Goal: Information Seeking & Learning: Check status

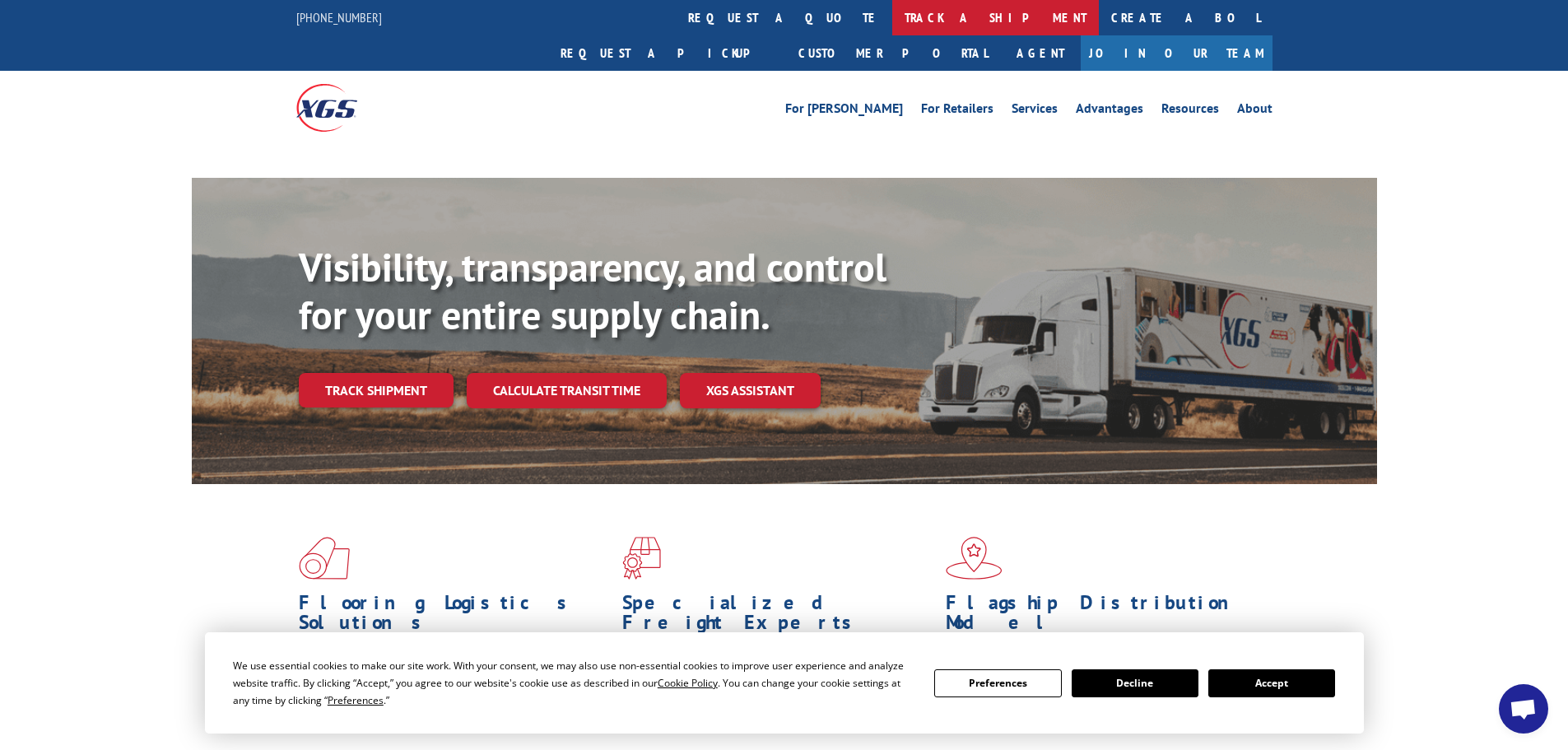
click at [892, 22] on link "track a shipment" at bounding box center [995, 17] width 207 height 36
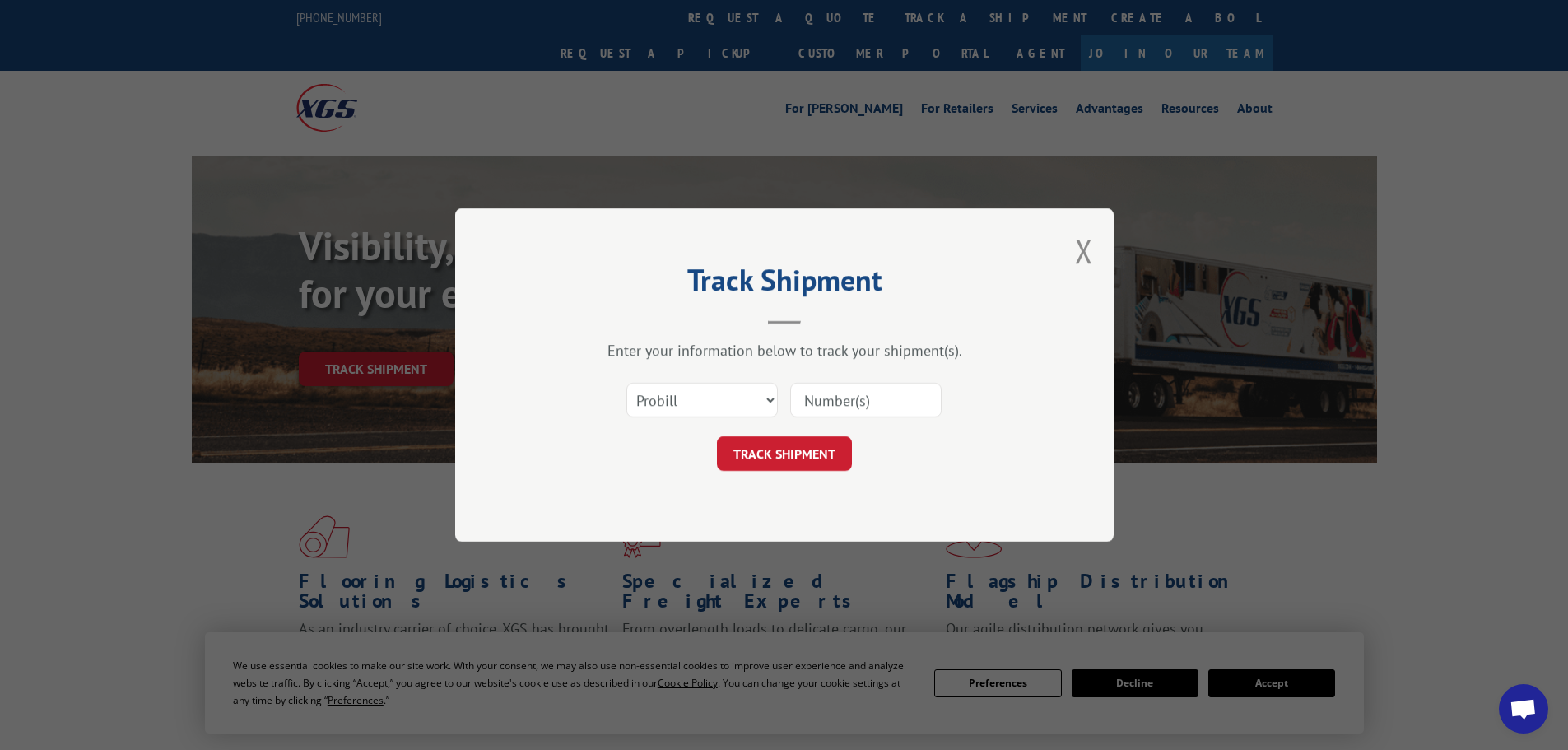
click at [691, 393] on select "Select category... Probill BOL PO" at bounding box center [702, 400] width 152 height 35
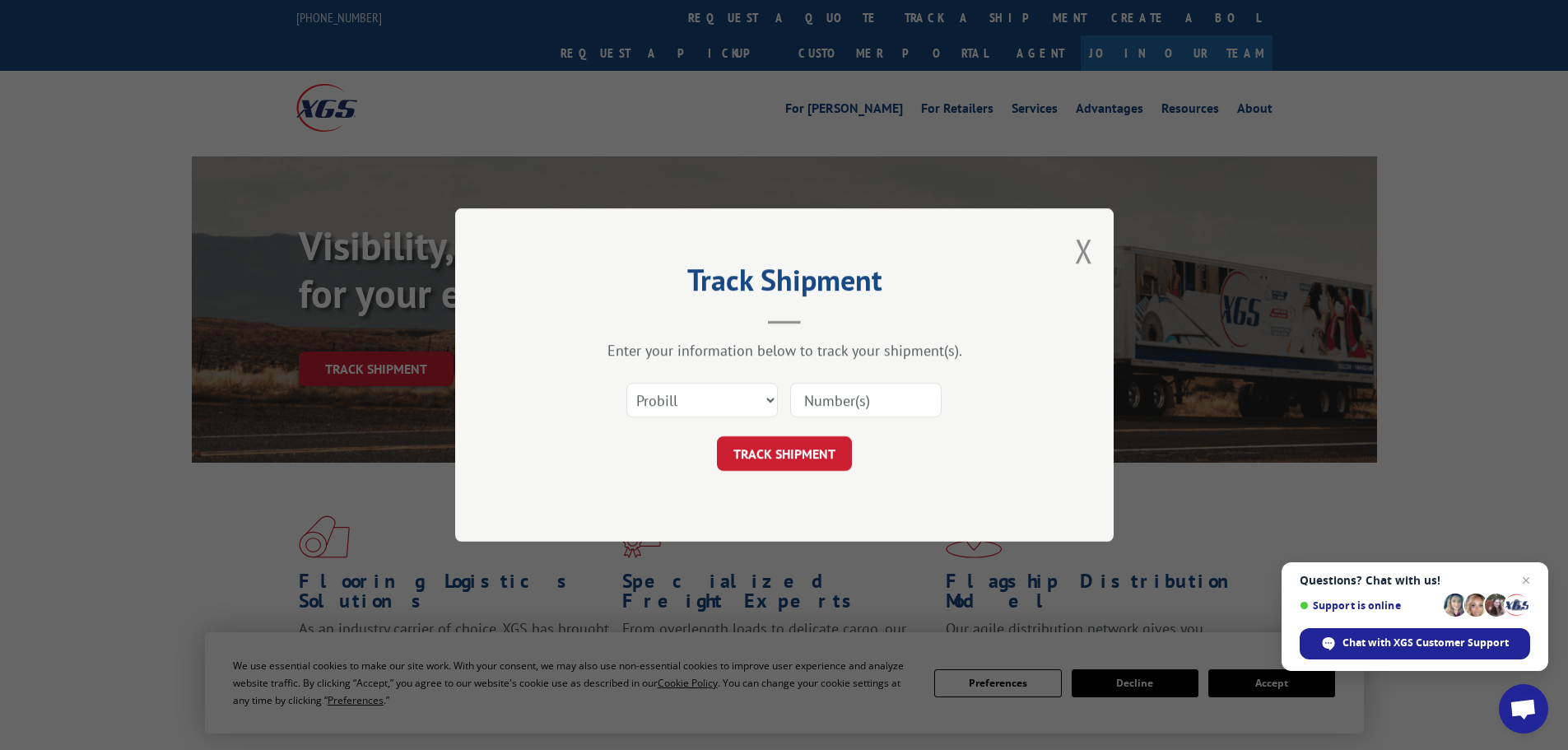
select select "bol"
click at [627, 383] on select "Select category... Probill BOL PO" at bounding box center [702, 400] width 152 height 35
click at [812, 396] on input at bounding box center [866, 400] width 152 height 35
paste input "5499606"
type input "5499606"
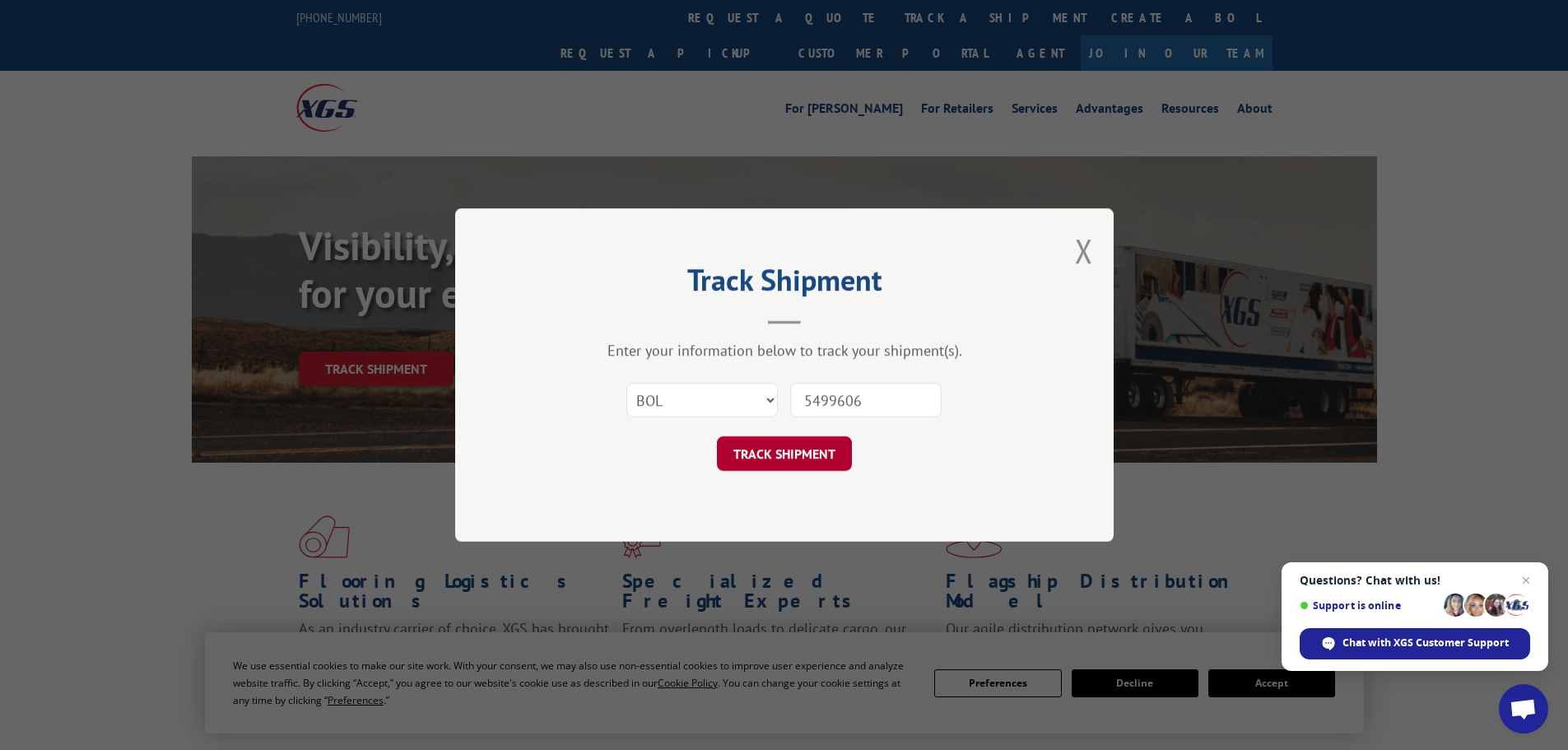
click at [775, 456] on button "TRACK SHIPMENT" at bounding box center [784, 454] width 135 height 35
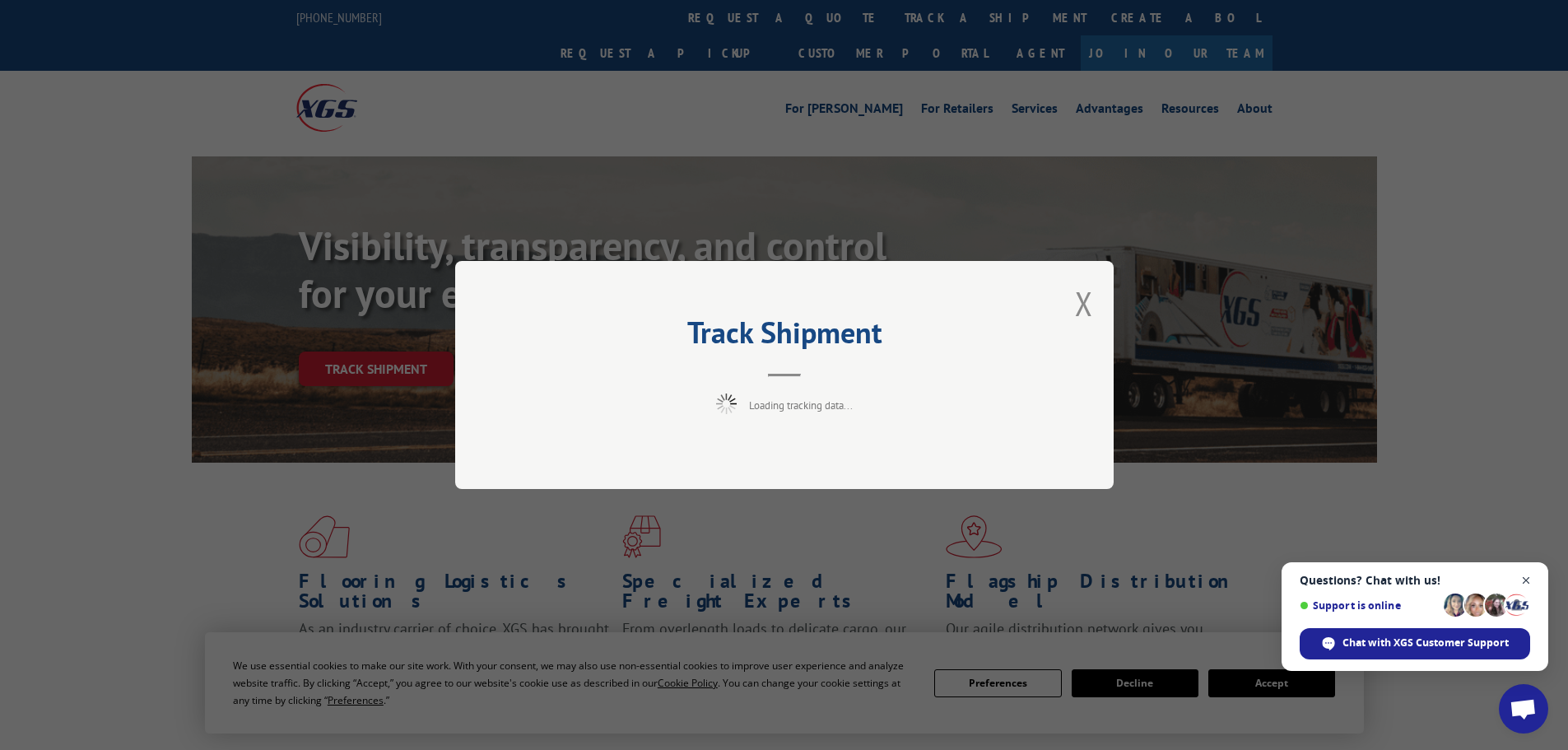
click at [1524, 579] on span "Close chat" at bounding box center [1526, 581] width 21 height 21
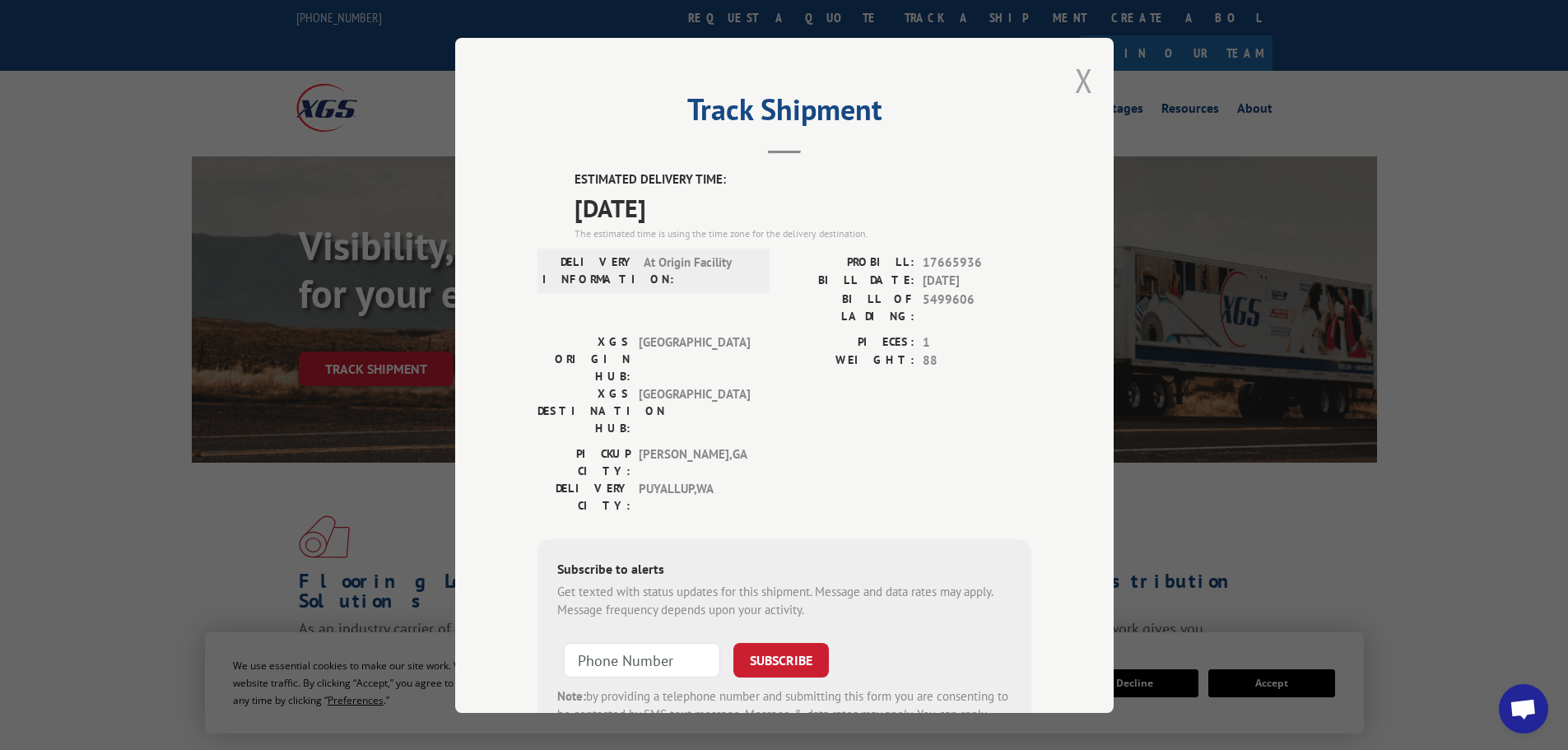
click at [1078, 80] on button "Close modal" at bounding box center [1084, 80] width 18 height 43
